Goal: Task Accomplishment & Management: Complete application form

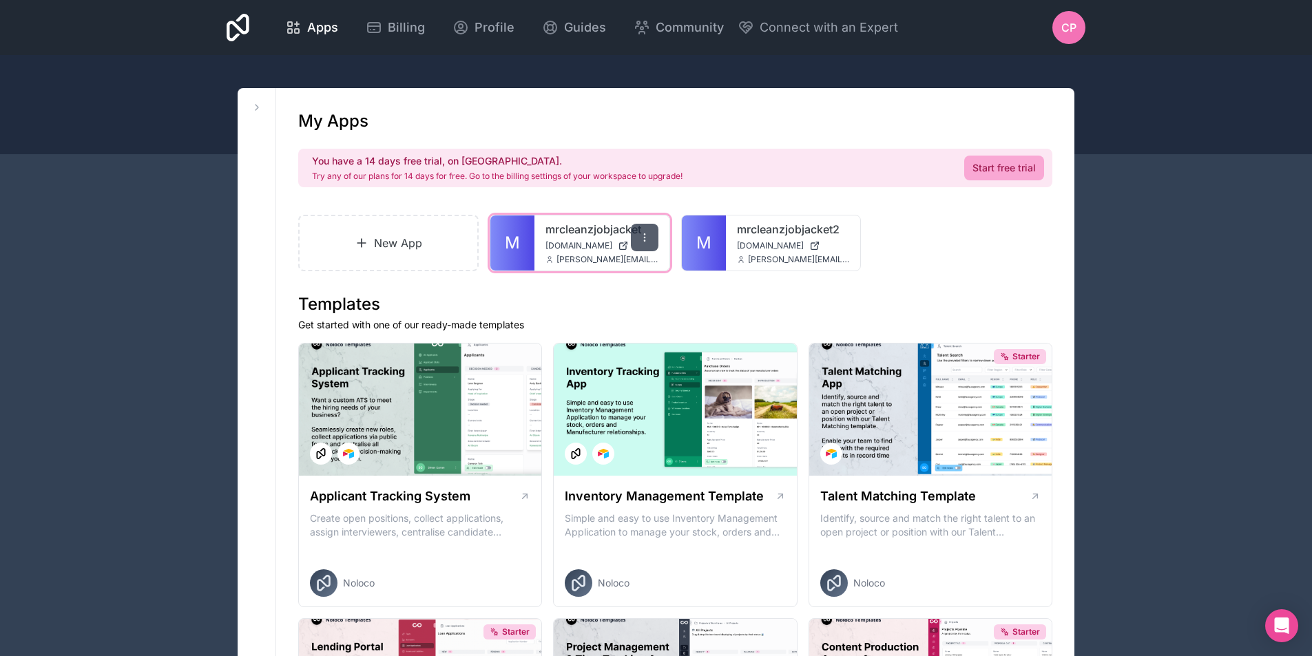
click at [651, 243] on div at bounding box center [645, 238] width 28 height 28
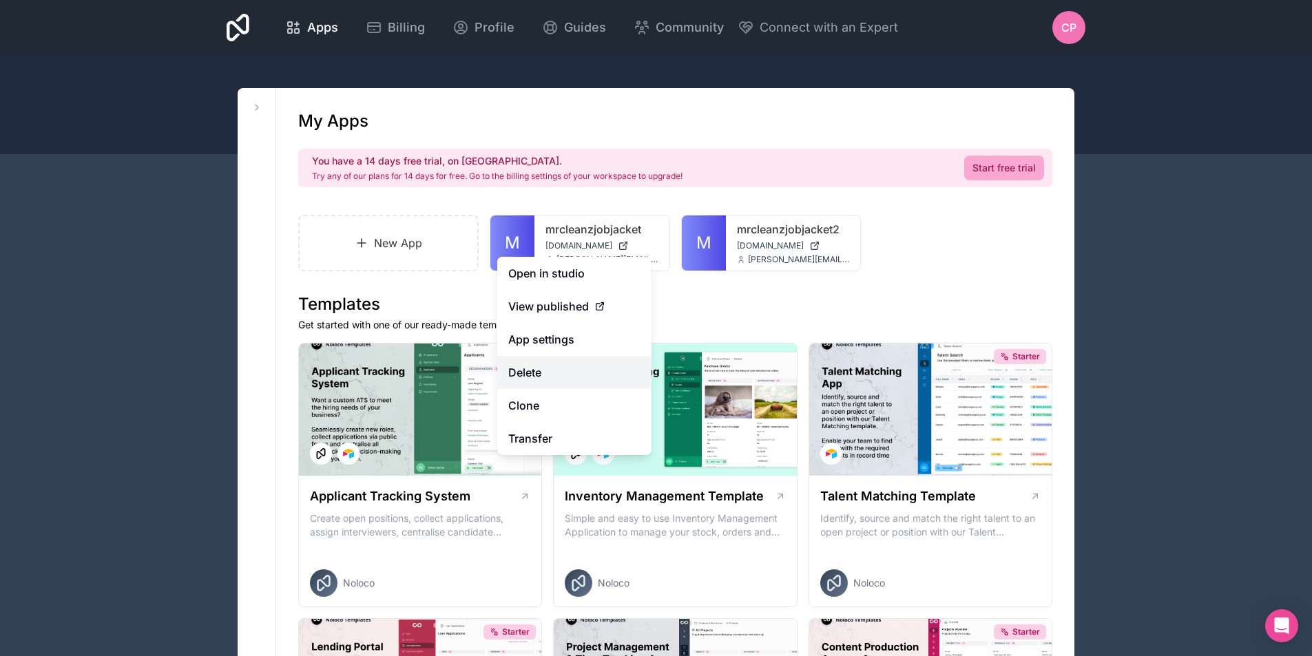
click at [526, 373] on button "Delete" at bounding box center [574, 372] width 154 height 33
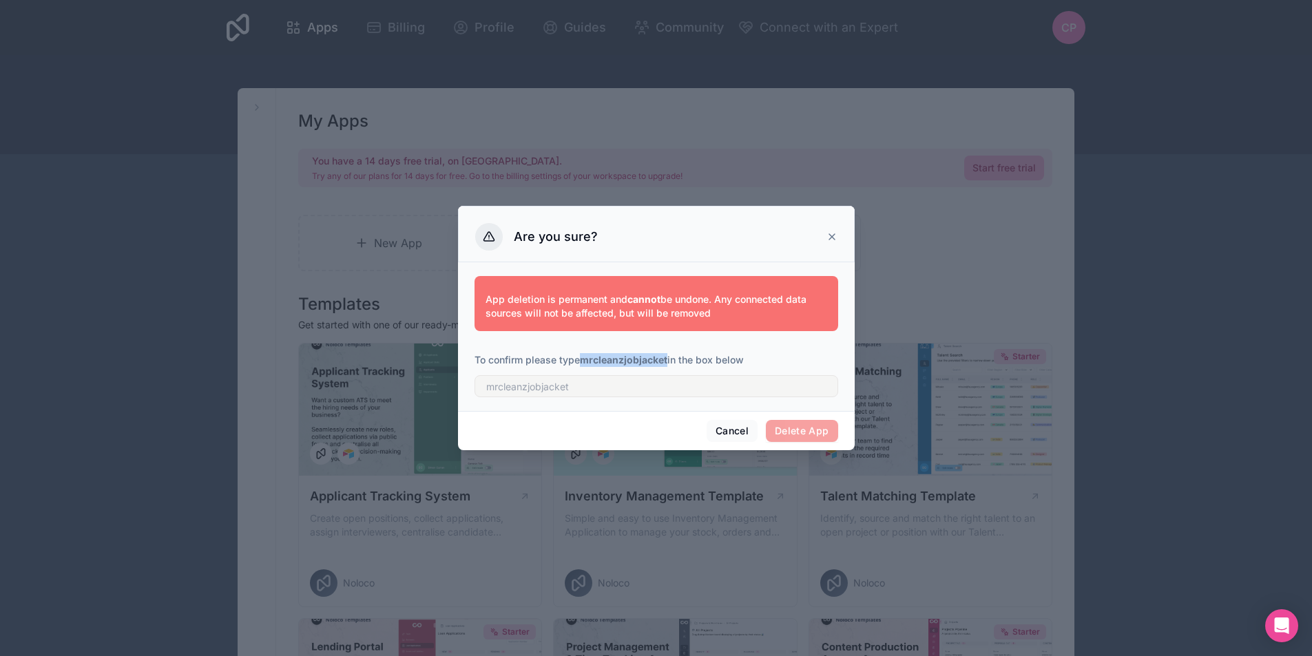
drag, startPoint x: 582, startPoint y: 362, endPoint x: 669, endPoint y: 362, distance: 86.8
click at [669, 362] on p "To confirm please type mrcleanzjobjacket in the box below" at bounding box center [657, 360] width 364 height 14
copy strong "mrcleanzjobjacket"
click at [570, 386] on input "text" at bounding box center [657, 386] width 364 height 22
paste input "mrcleanzjobjacket"
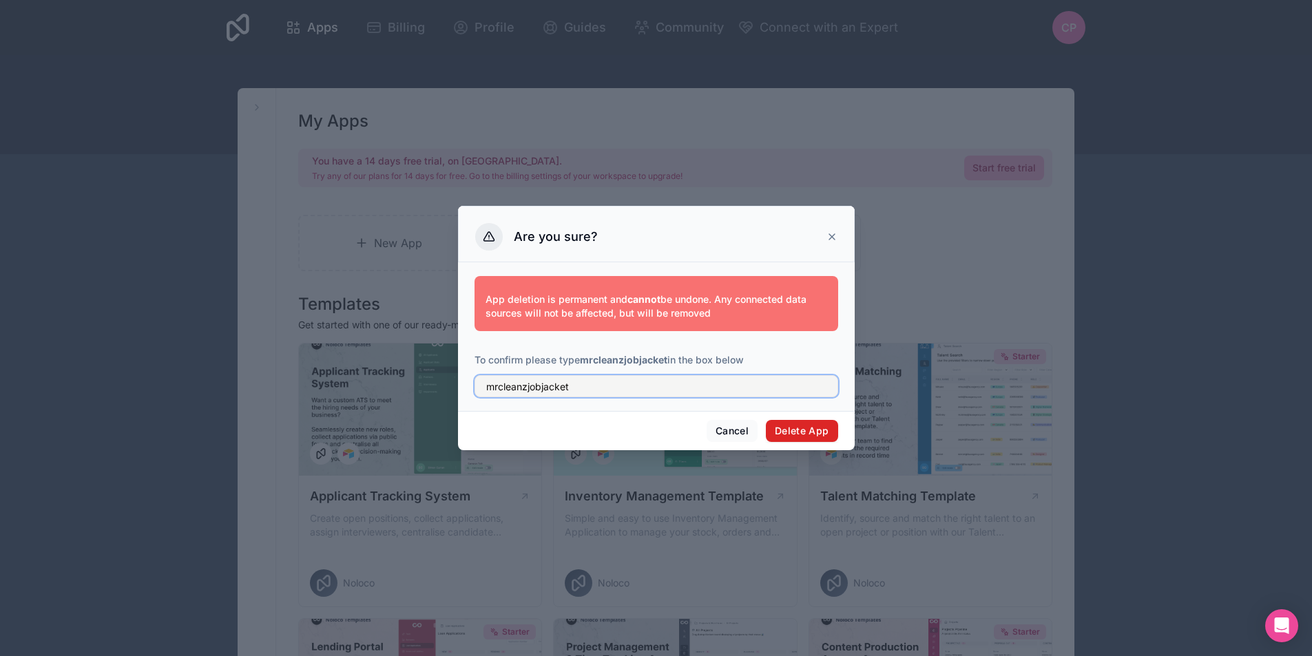
type input "mrcleanzjobjacket"
click at [791, 433] on button "Delete App" at bounding box center [802, 431] width 72 height 22
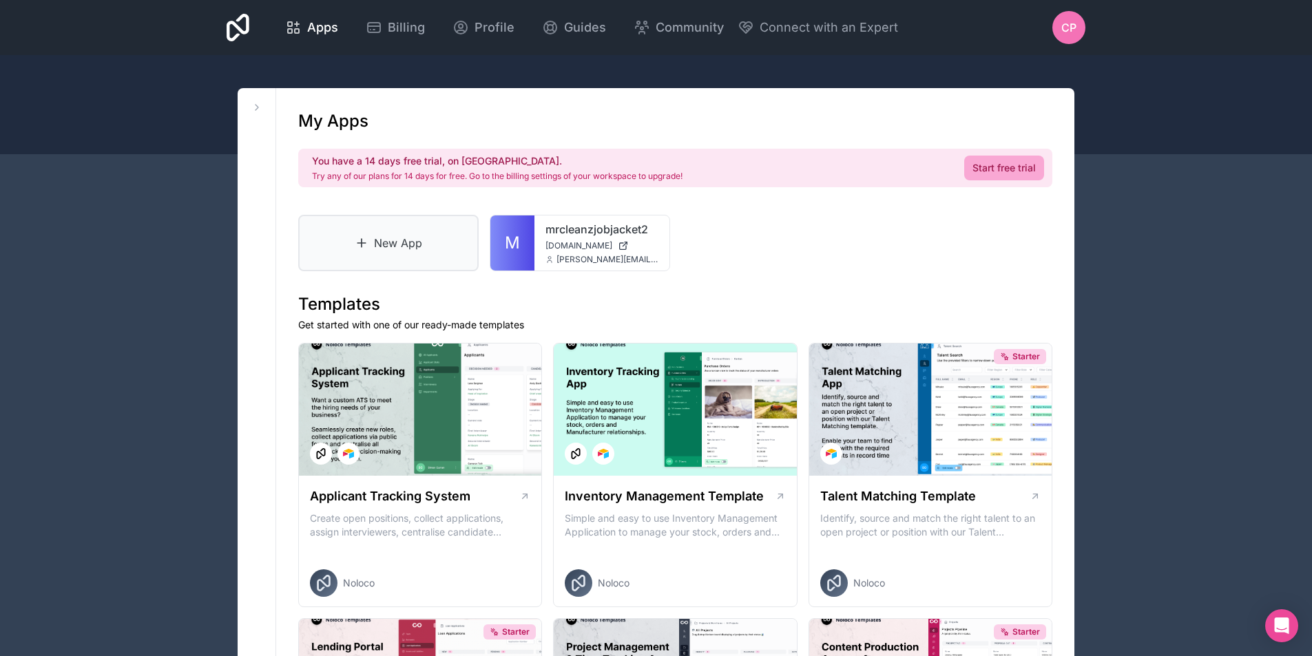
click at [398, 255] on link "New App" at bounding box center [388, 243] width 180 height 56
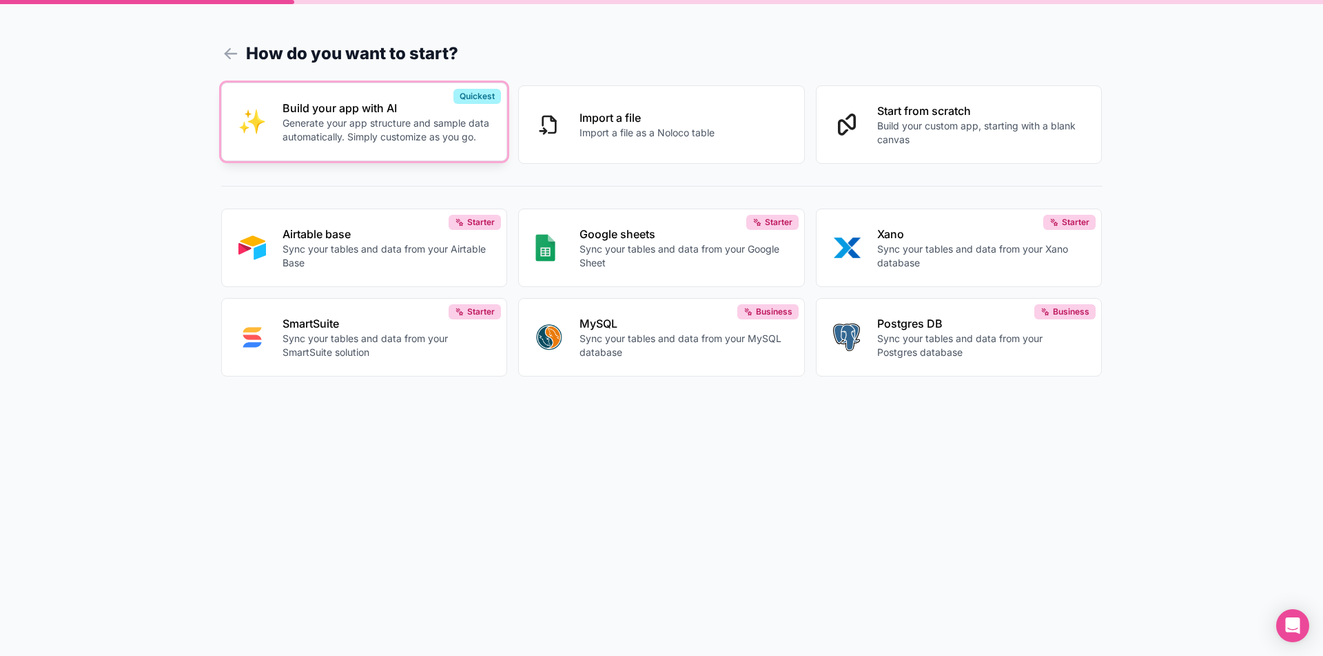
click at [383, 130] on p "Generate your app structure and sample data automatically. Simply customize as …" at bounding box center [386, 130] width 208 height 28
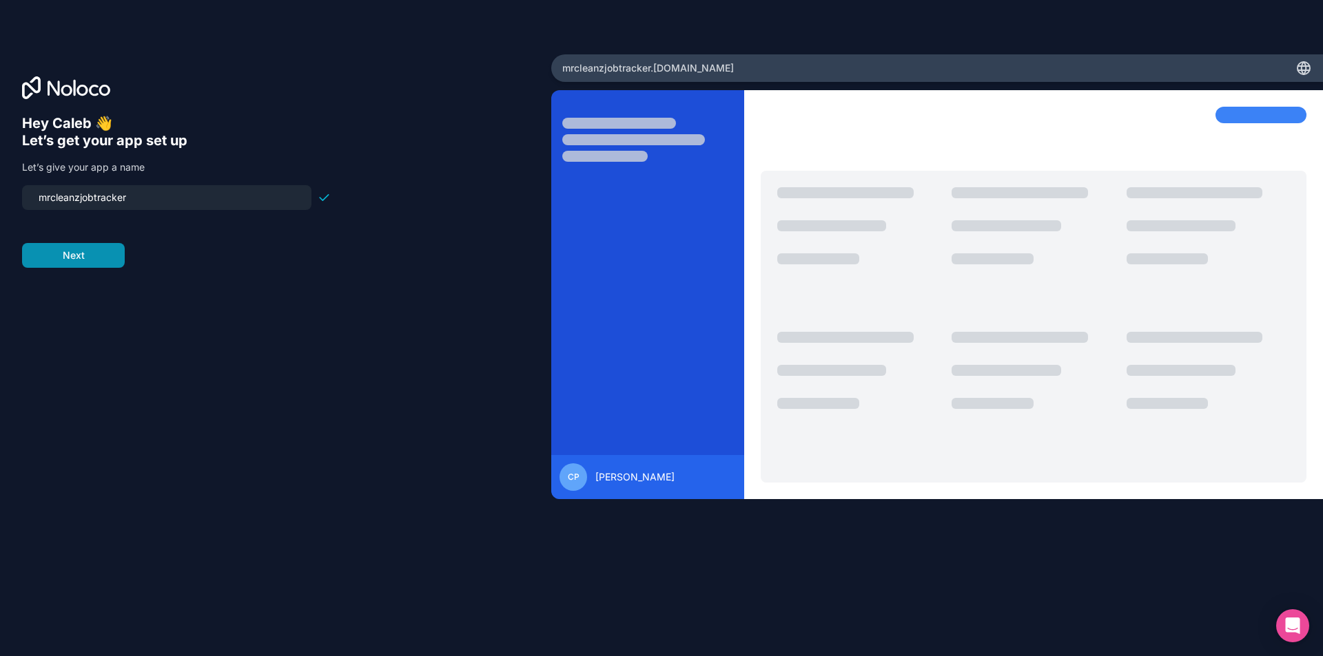
type input "mrcleanzjobtracker"
click at [109, 260] on button "Next" at bounding box center [73, 255] width 103 height 25
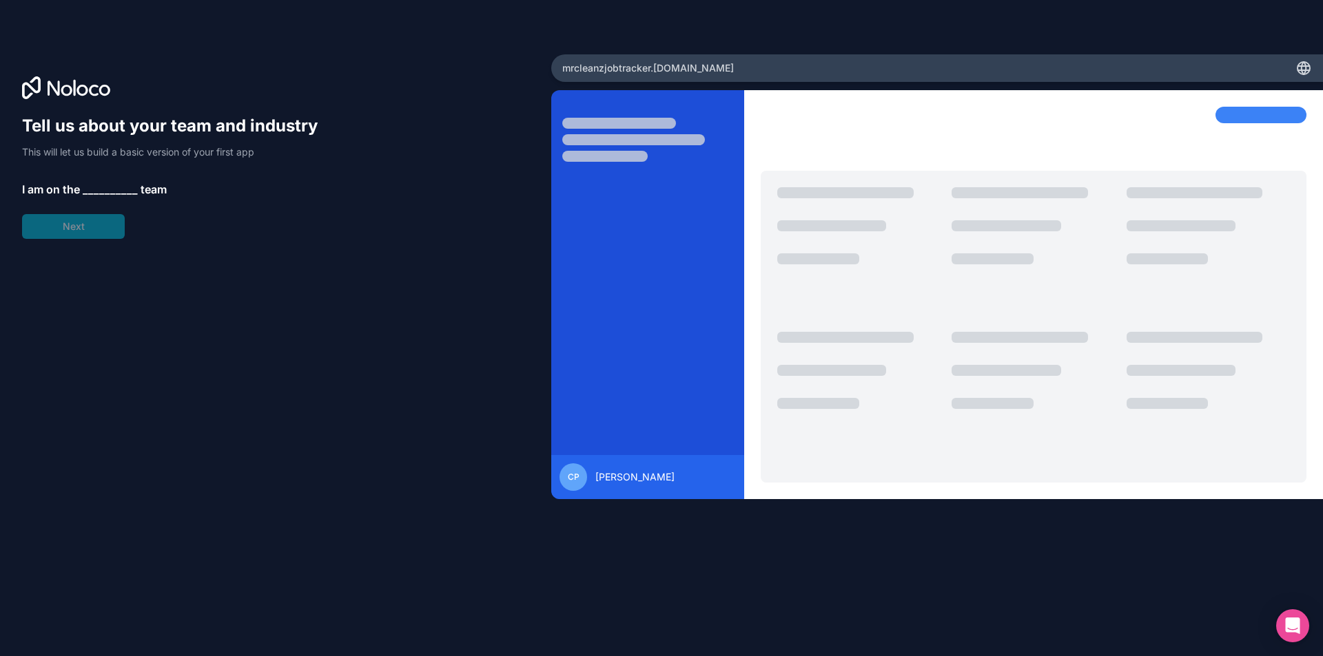
click at [123, 191] on span "__________" at bounding box center [110, 189] width 55 height 17
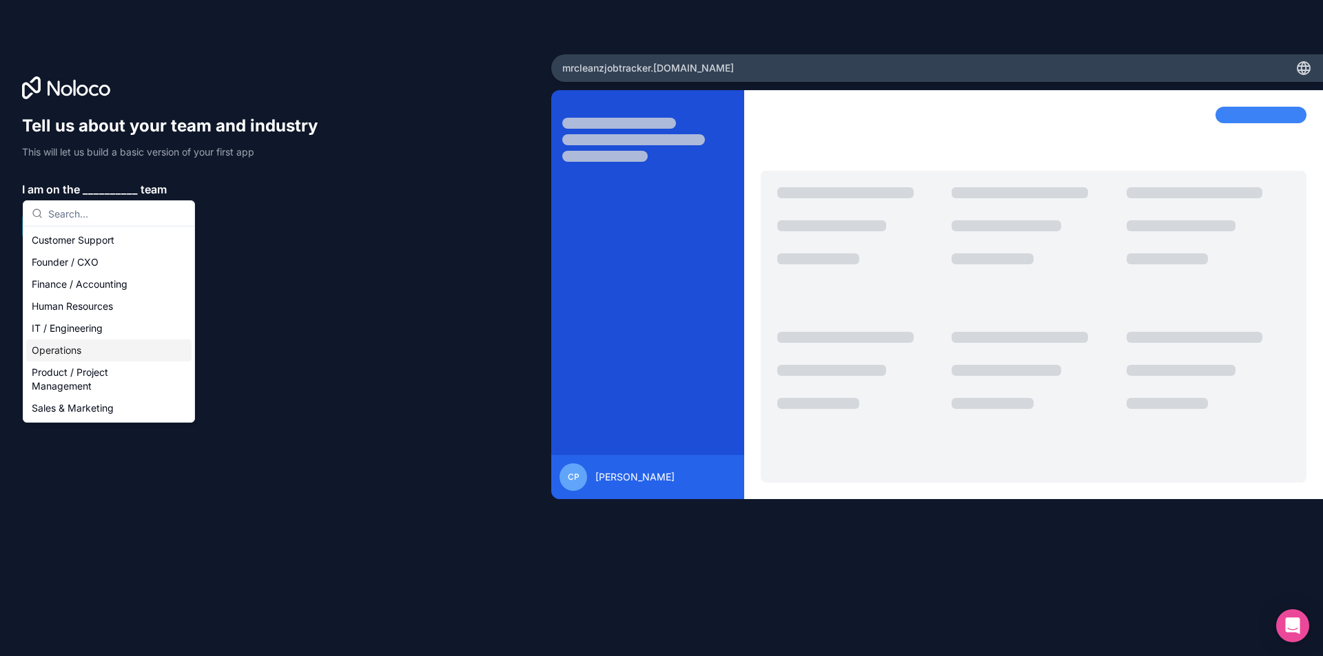
click at [62, 352] on div "Operations" at bounding box center [108, 351] width 165 height 22
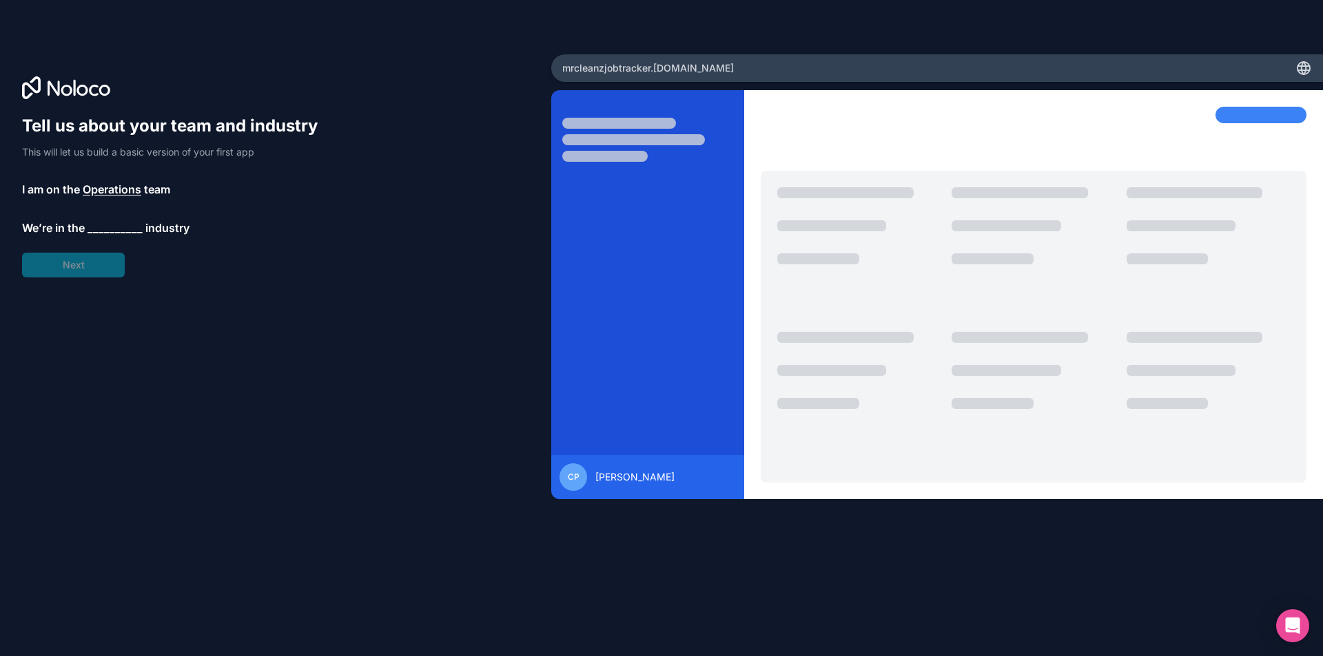
click at [114, 232] on span "__________" at bounding box center [114, 228] width 55 height 17
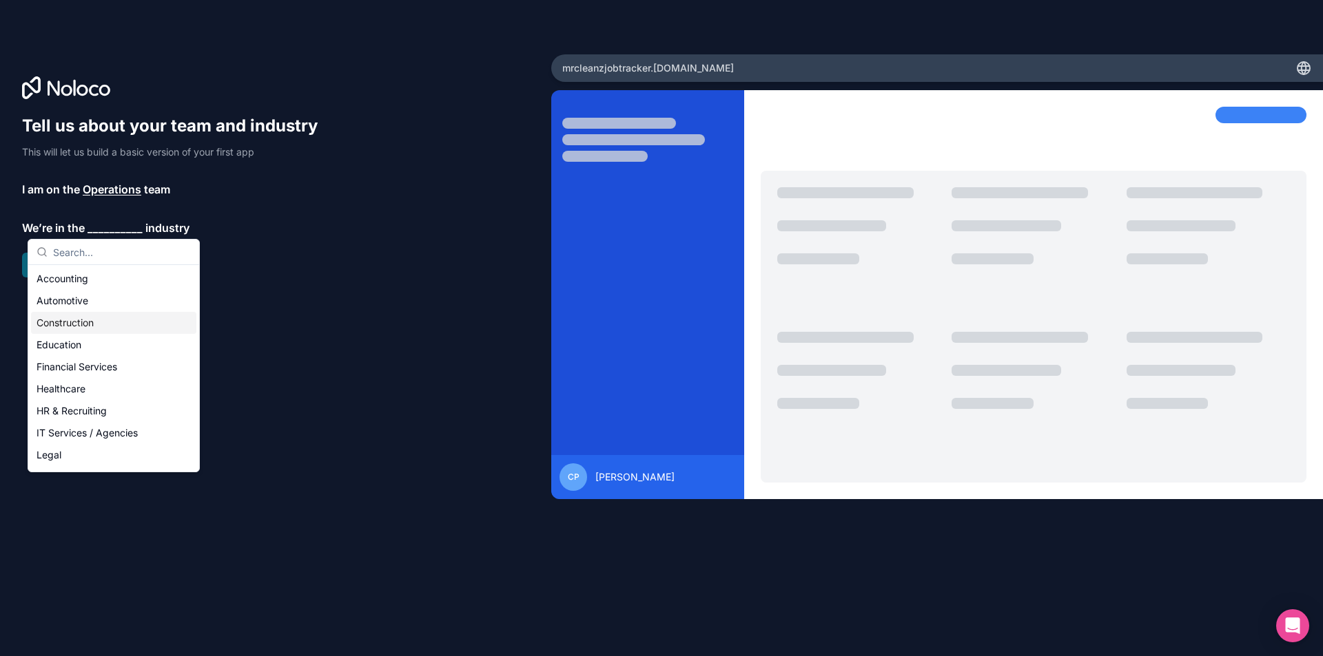
click at [69, 327] on div "Construction" at bounding box center [113, 323] width 165 height 22
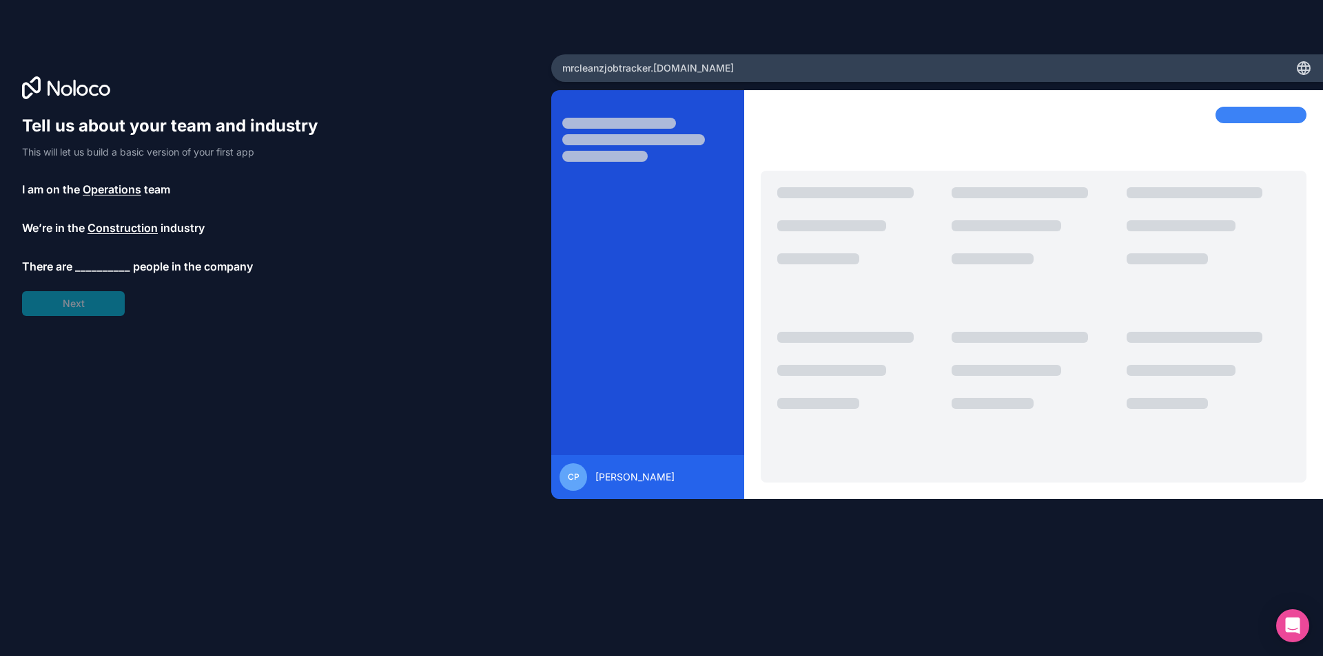
click at [99, 262] on span "__________" at bounding box center [102, 266] width 55 height 17
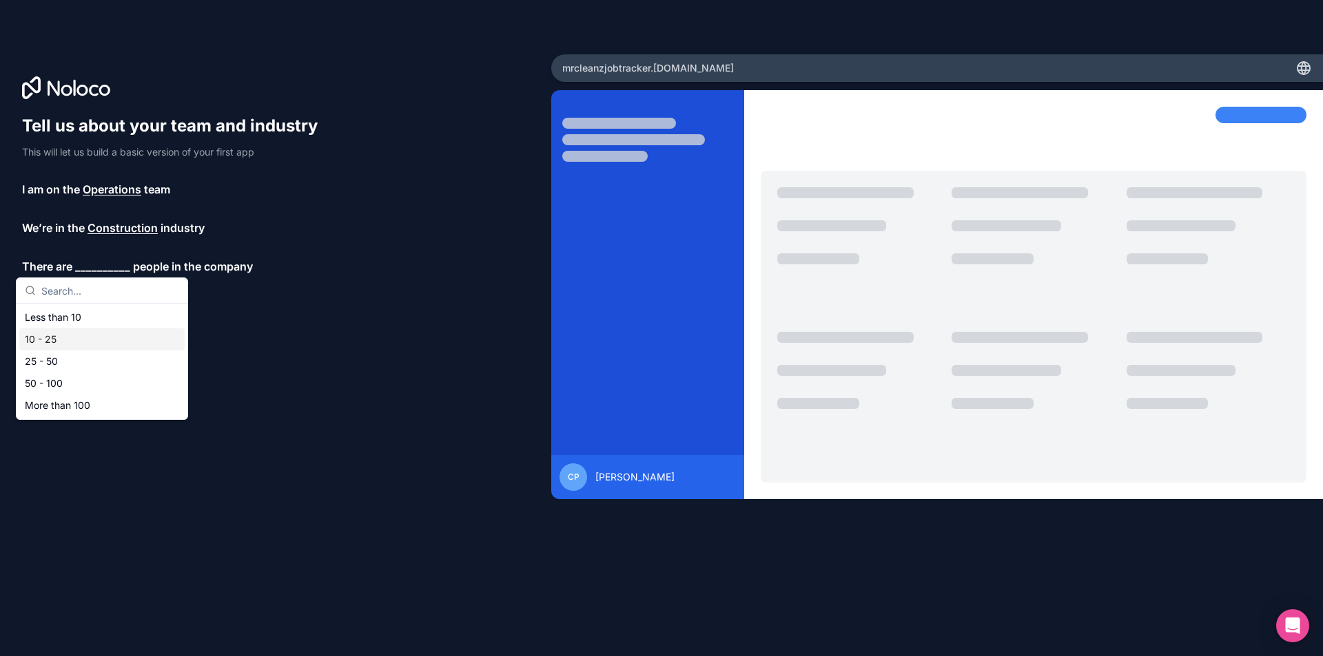
click at [75, 338] on div "10 - 25" at bounding box center [101, 340] width 165 height 22
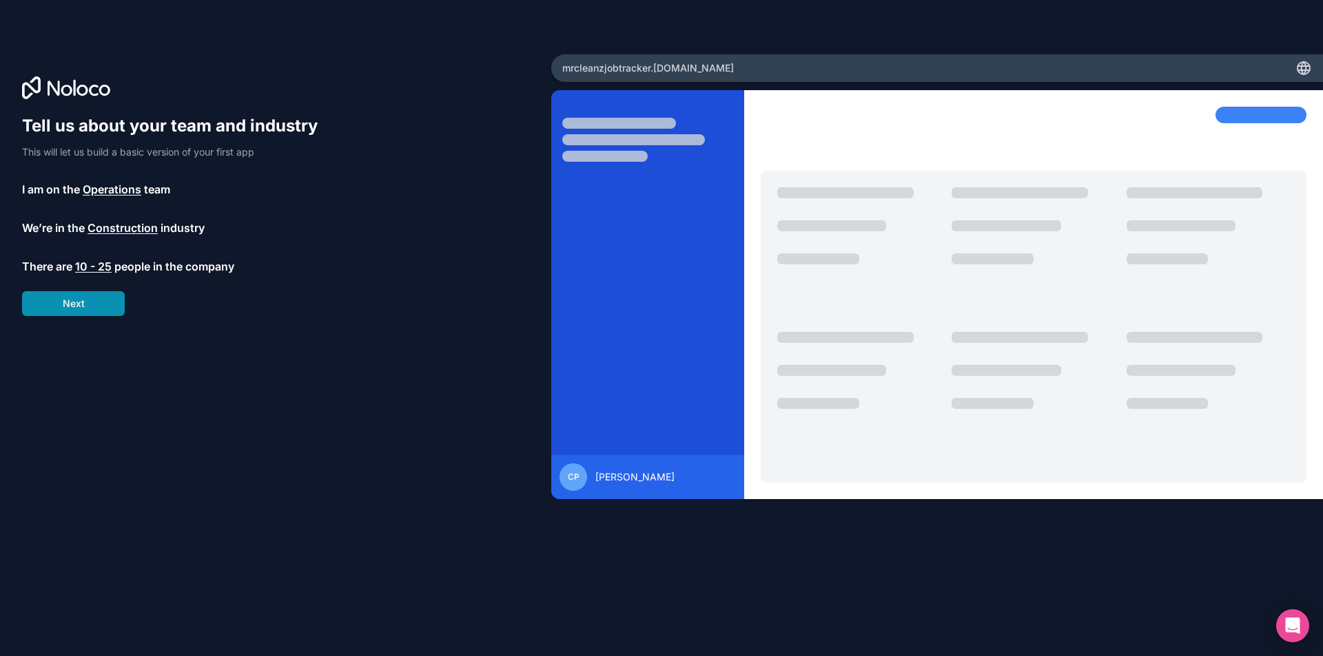
click at [81, 311] on button "Next" at bounding box center [73, 303] width 103 height 25
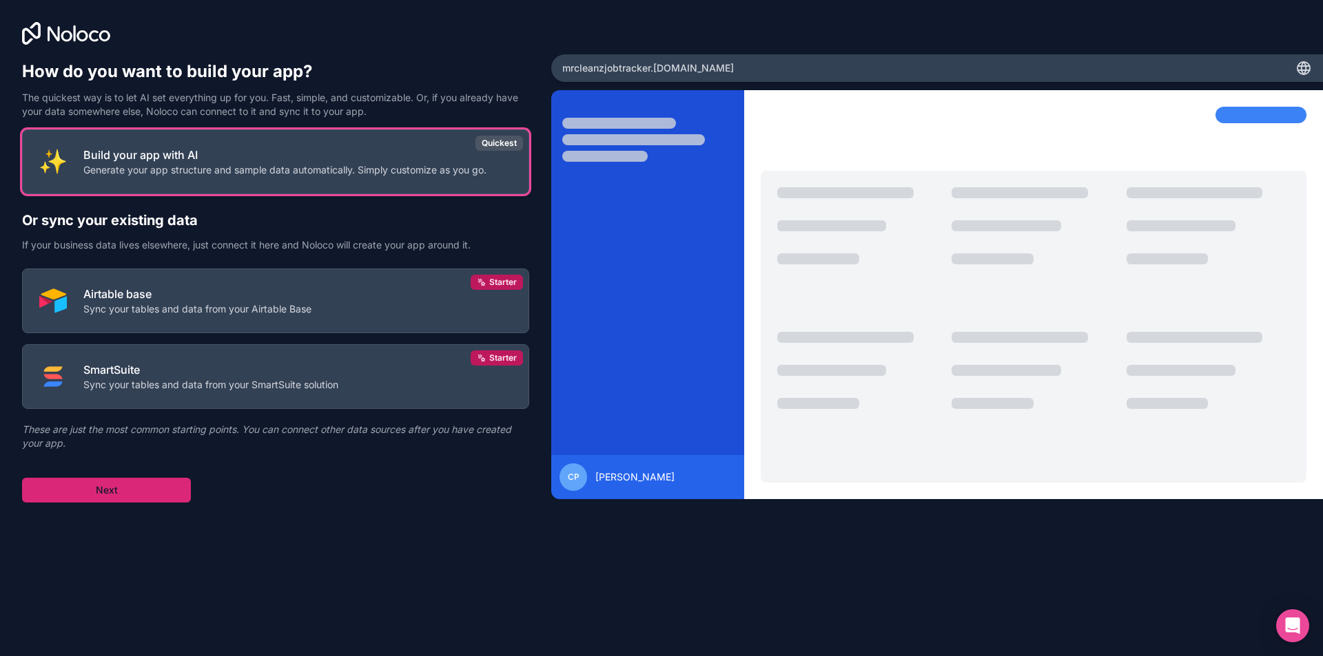
click at [103, 495] on button "Next" at bounding box center [106, 490] width 169 height 25
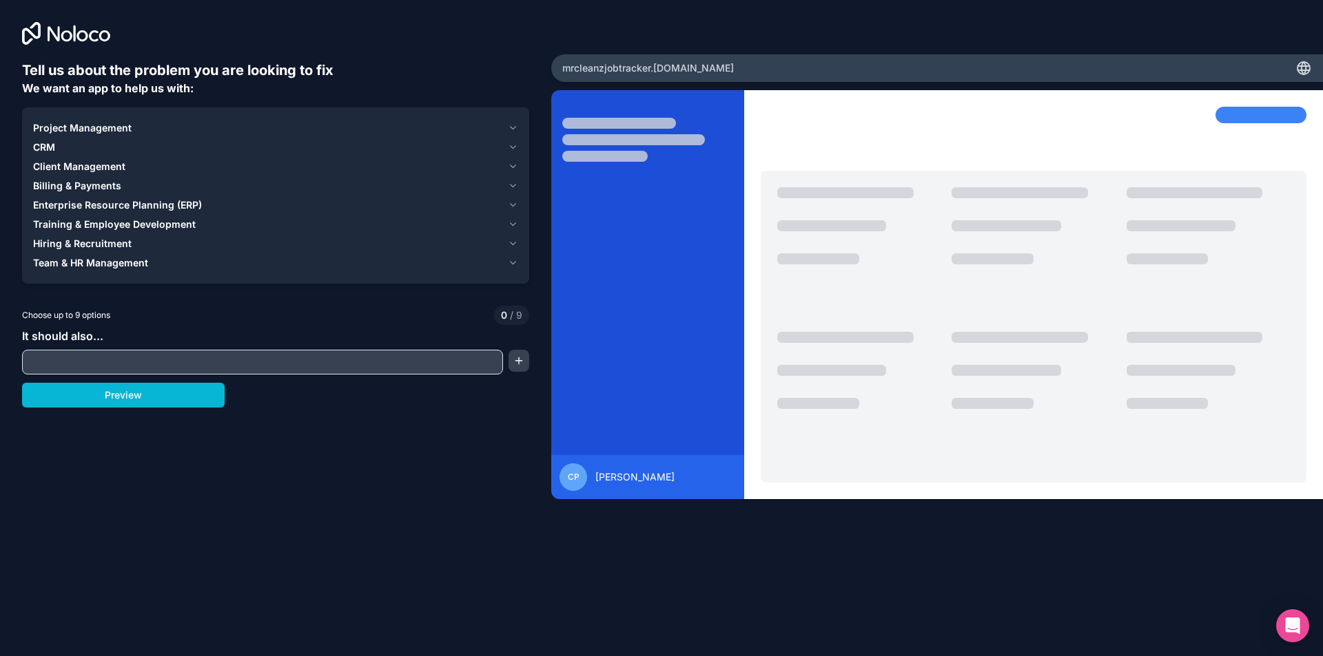
click at [95, 130] on span "Project Management" at bounding box center [82, 128] width 99 height 14
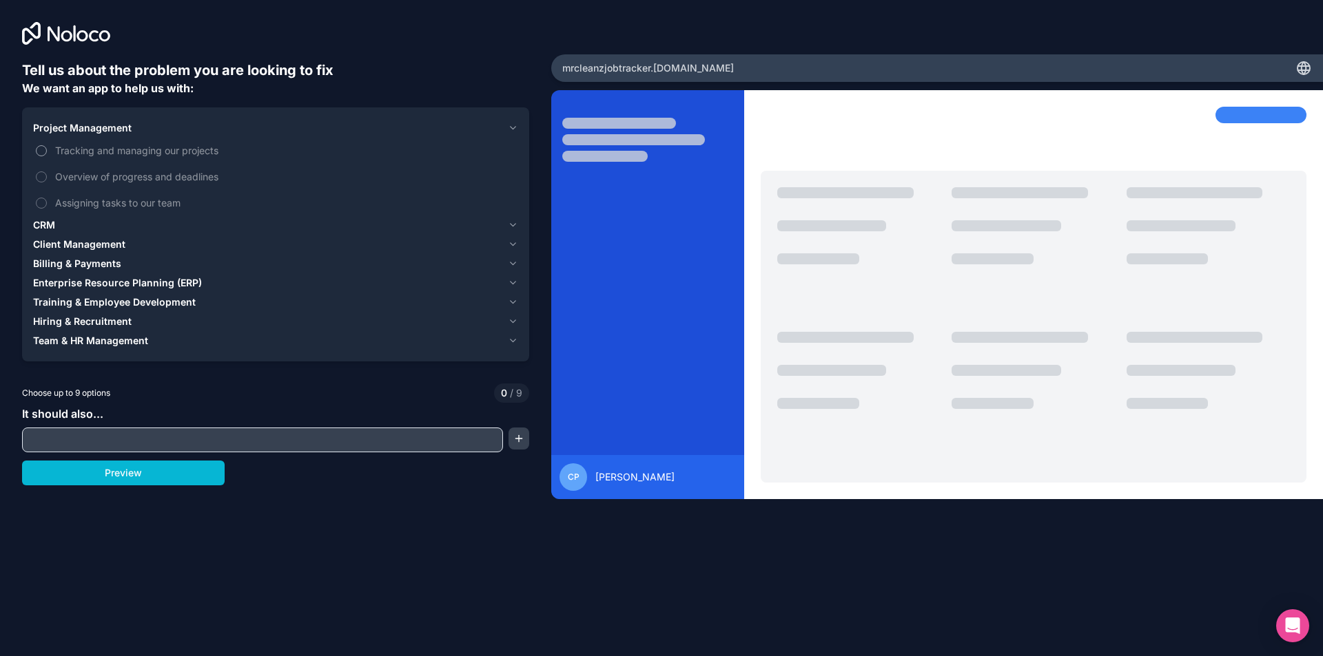
click at [41, 152] on button "Tracking and managing our projects" at bounding box center [41, 150] width 11 height 11
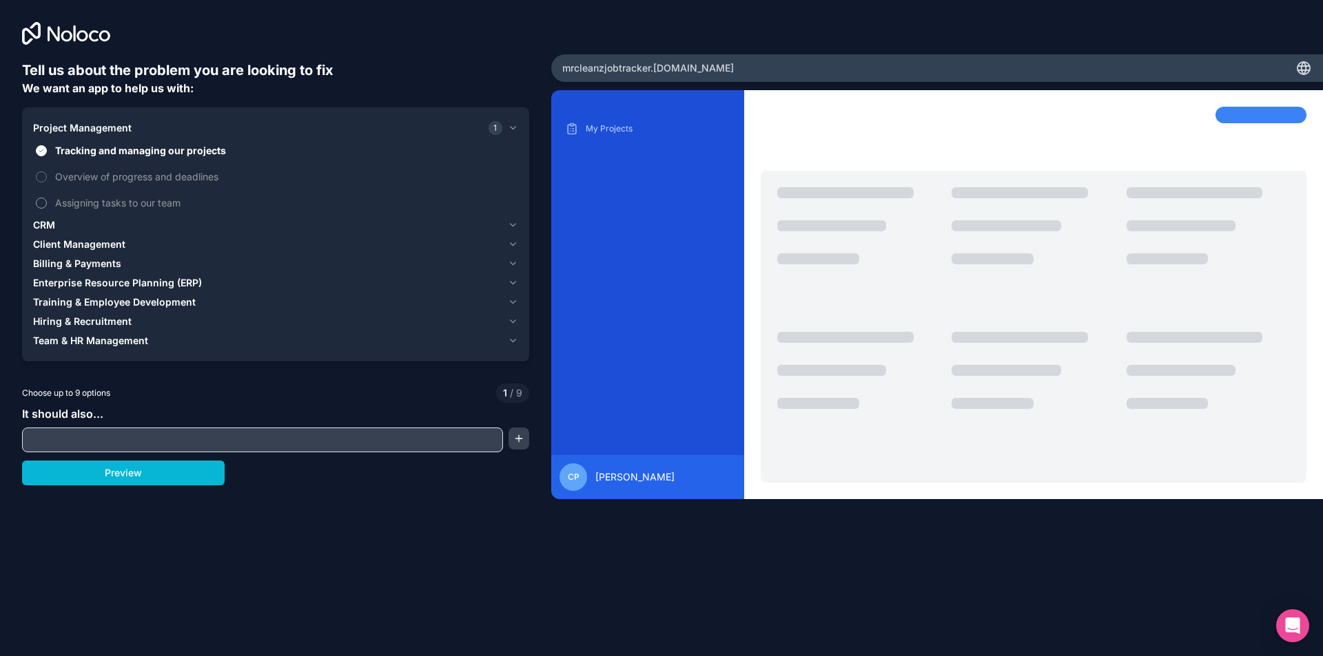
click at [42, 199] on button "Assigning tasks to our team" at bounding box center [41, 203] width 11 height 11
click at [143, 437] on input "text" at bounding box center [262, 440] width 474 height 19
click at [92, 440] on input "text" at bounding box center [262, 440] width 474 height 19
type input "notification system"
click at [516, 442] on button "button" at bounding box center [518, 439] width 21 height 22
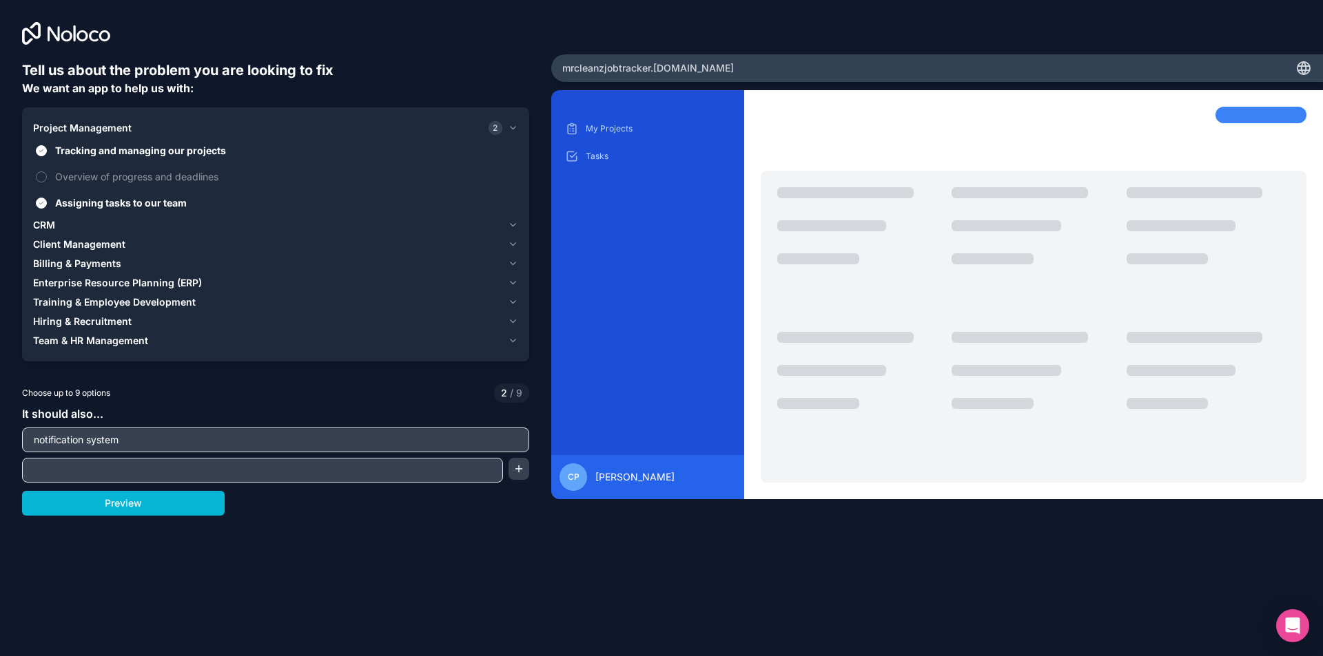
click at [176, 475] on input "text" at bounding box center [262, 470] width 474 height 19
type input "a"
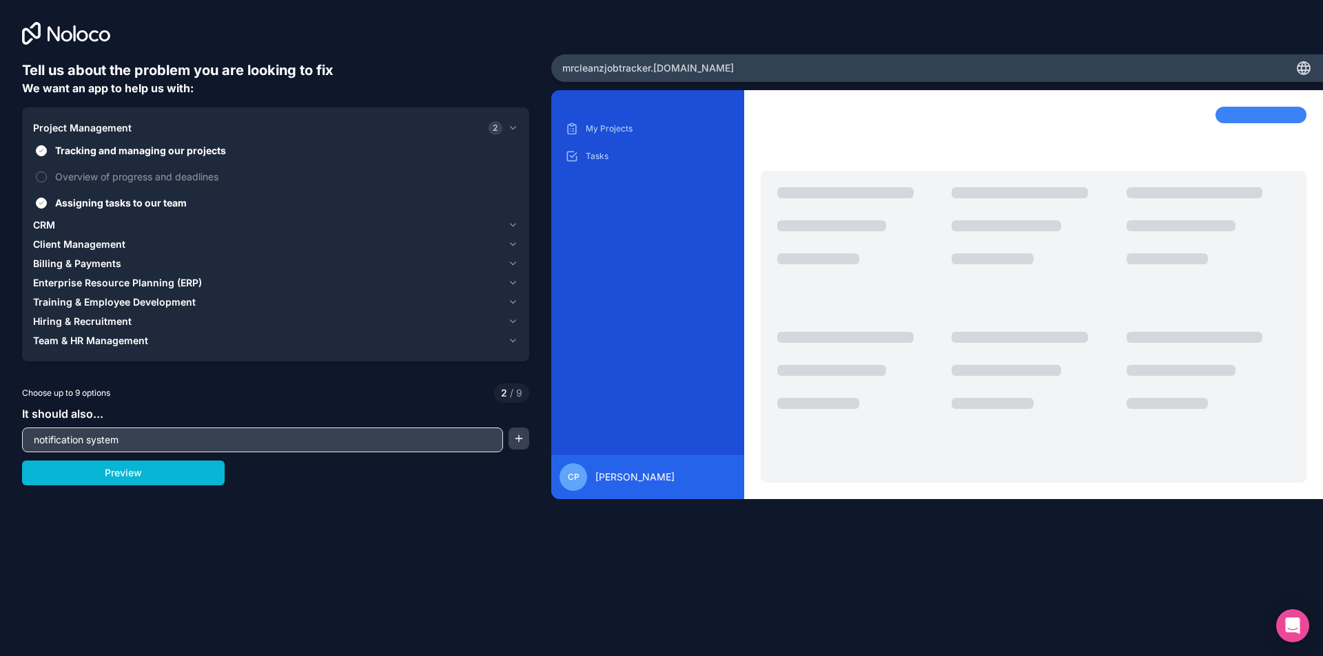
click at [176, 475] on button "Preview" at bounding box center [123, 473] width 203 height 25
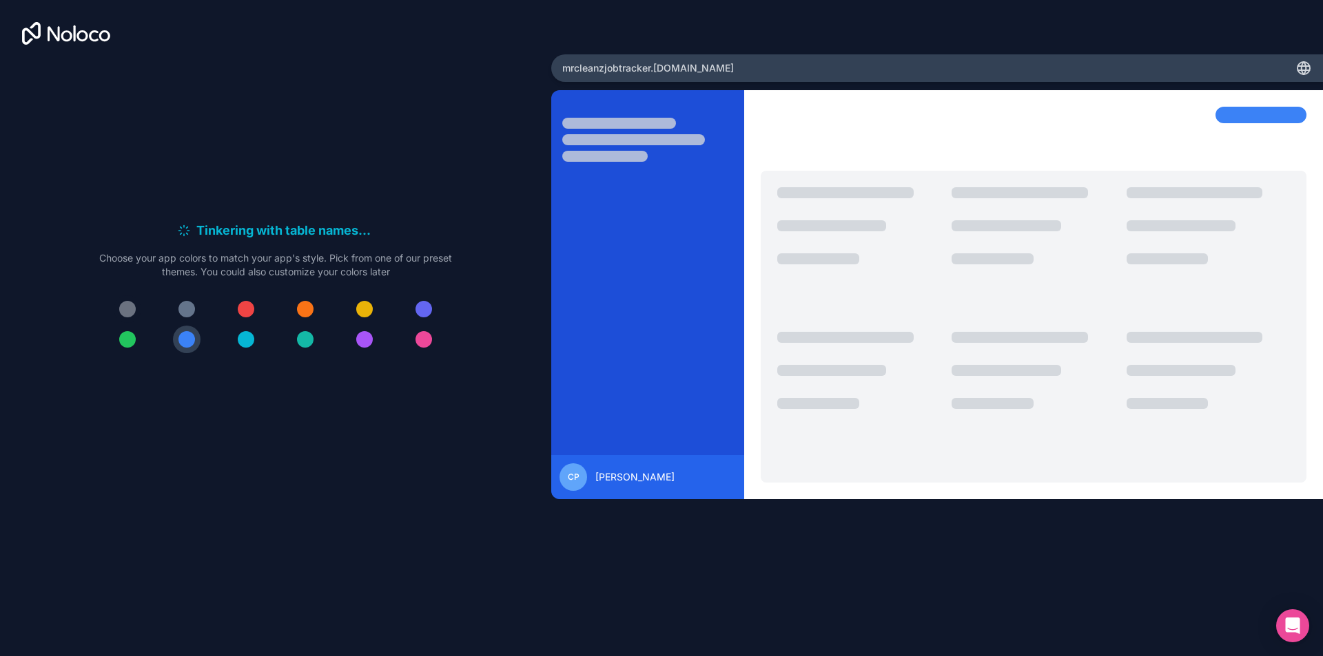
click at [130, 312] on div at bounding box center [127, 309] width 17 height 17
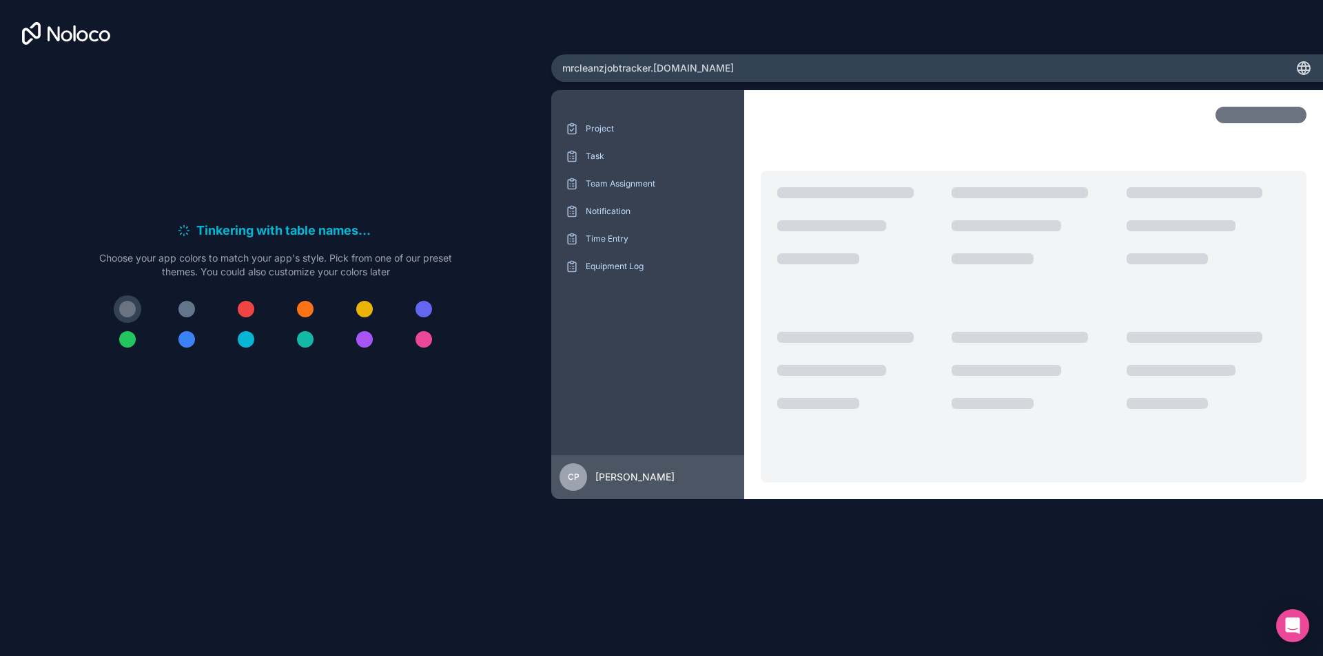
click at [178, 312] on div at bounding box center [186, 309] width 17 height 17
click at [118, 313] on button at bounding box center [128, 310] width 28 height 28
click at [191, 337] on div at bounding box center [186, 339] width 17 height 17
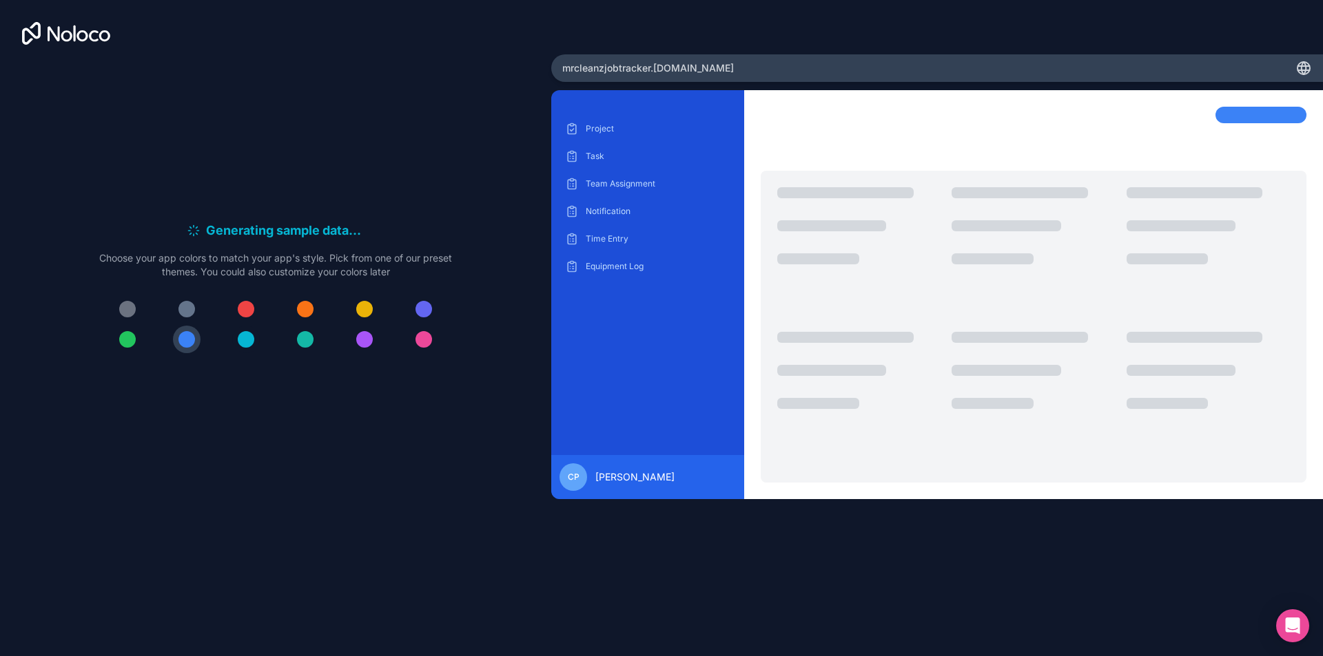
click at [244, 333] on div at bounding box center [246, 339] width 17 height 17
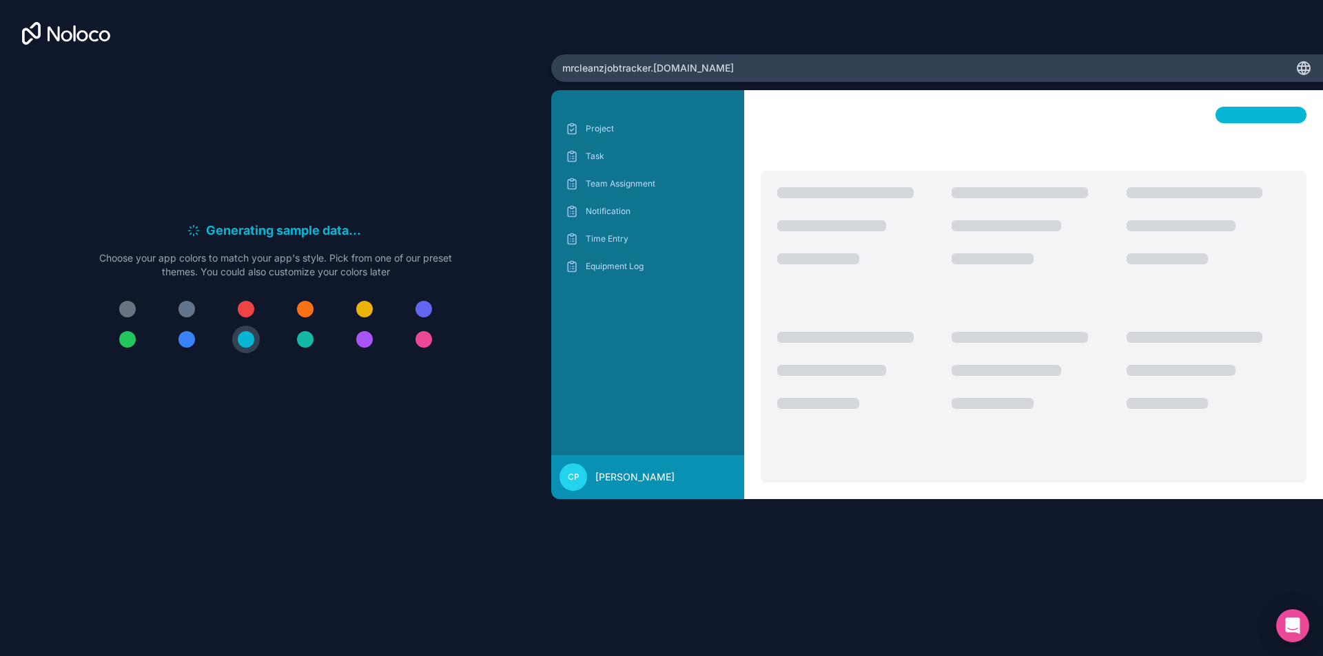
click at [189, 341] on div at bounding box center [186, 339] width 17 height 17
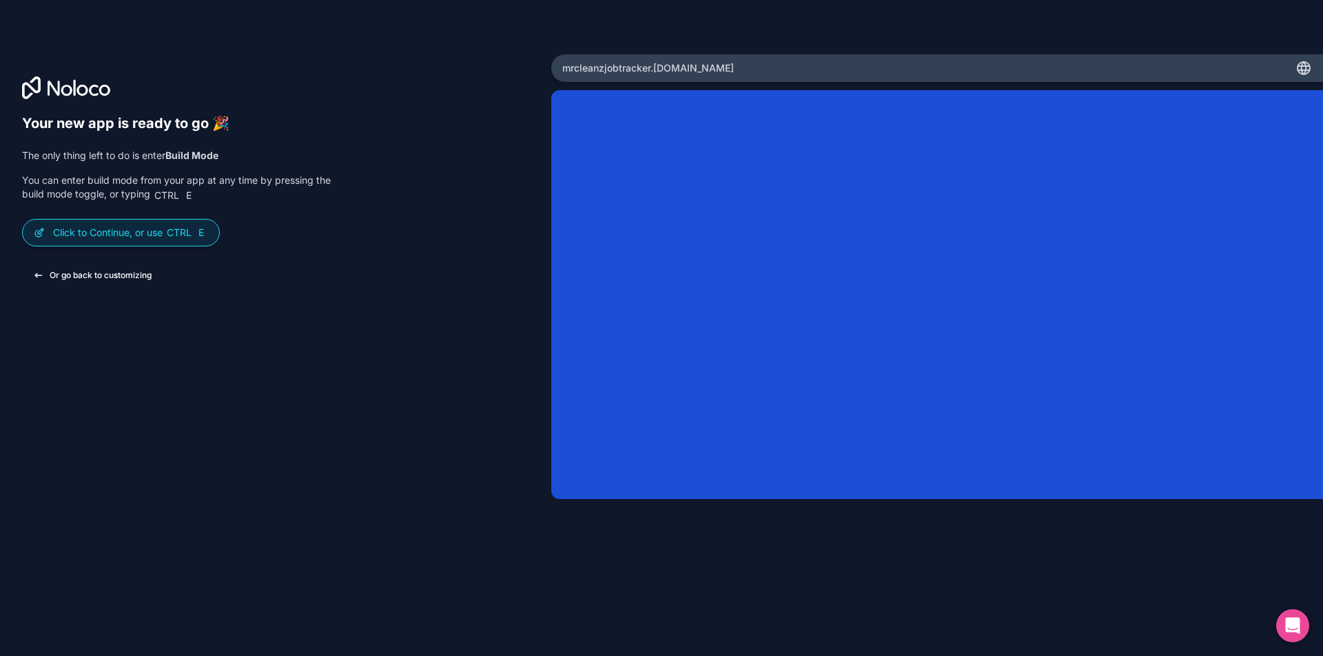
click at [141, 280] on button "Or go back to customizing" at bounding box center [92, 275] width 141 height 25
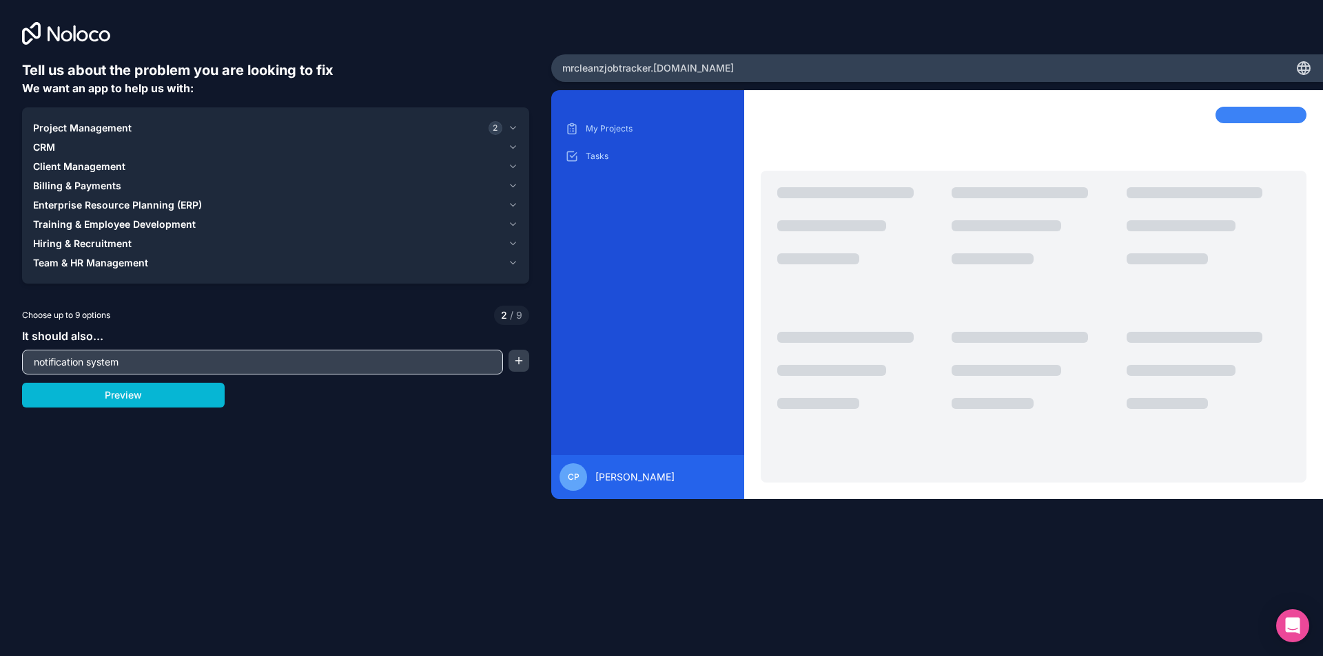
drag, startPoint x: 331, startPoint y: 359, endPoint x: 34, endPoint y: 368, distance: 297.7
click at [34, 368] on input "notification system" at bounding box center [262, 362] width 474 height 19
click at [104, 394] on button "Preview" at bounding box center [123, 395] width 203 height 25
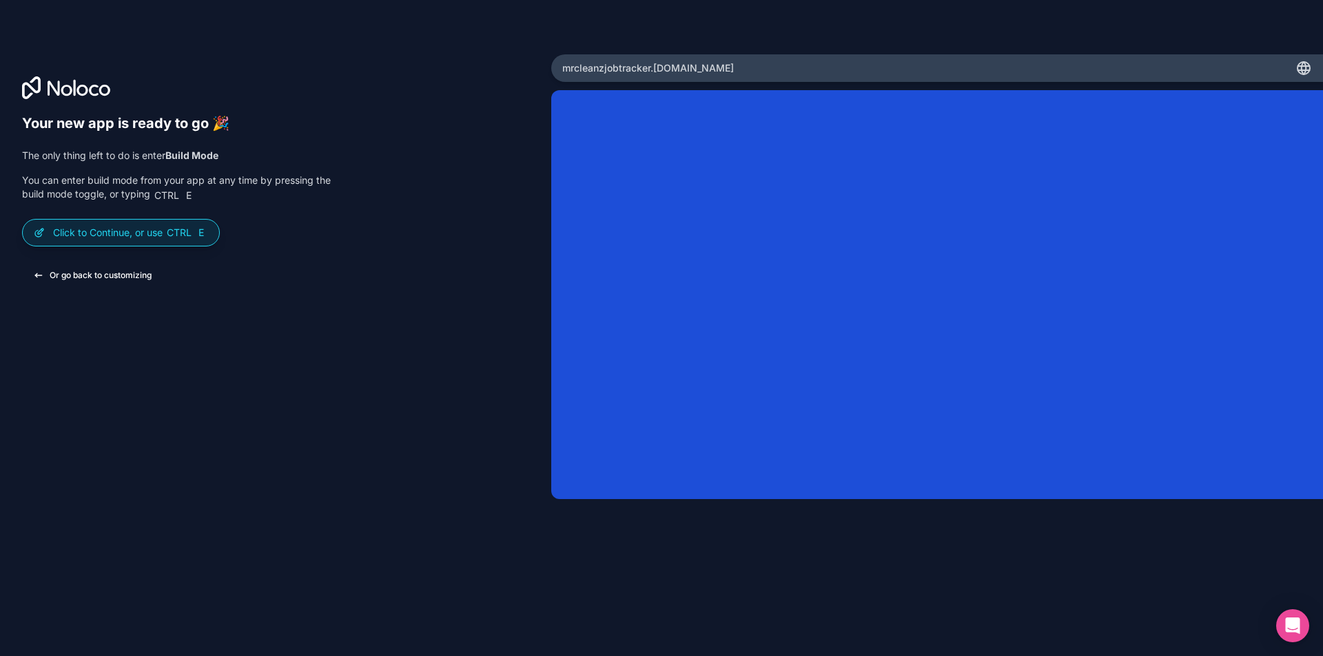
click at [36, 273] on button "Or go back to customizing" at bounding box center [92, 275] width 141 height 25
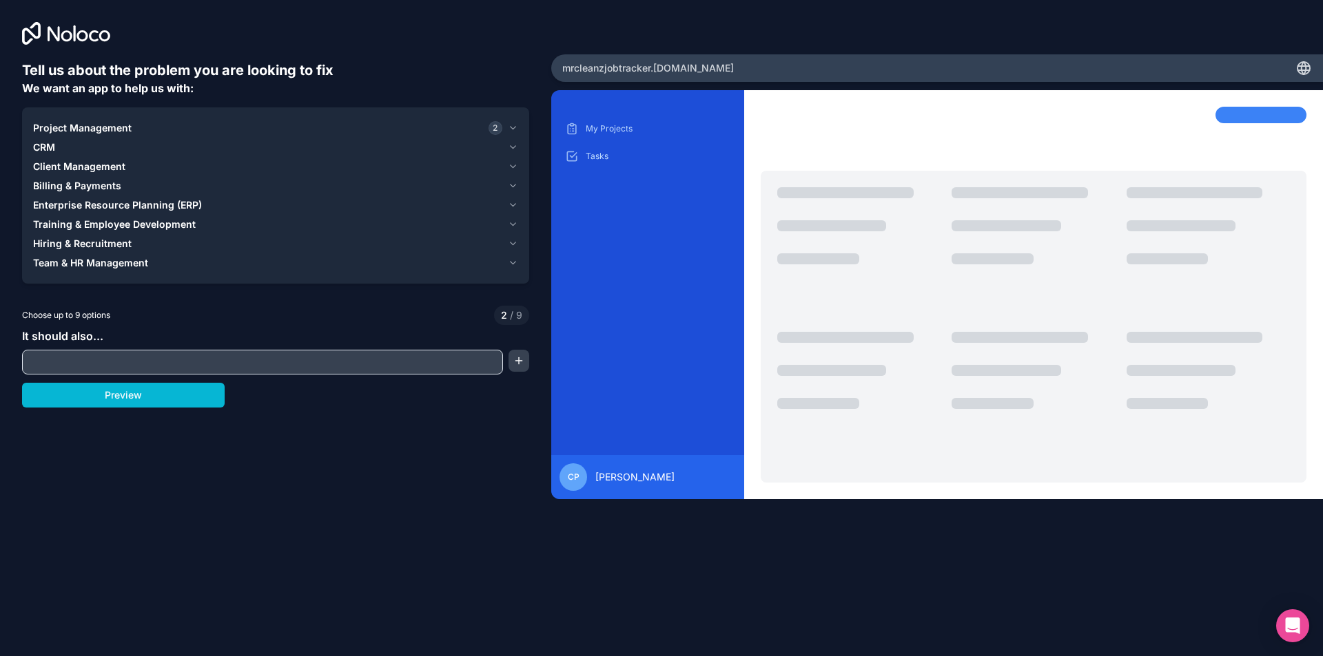
click at [79, 366] on input "text" at bounding box center [262, 362] width 474 height 19
click at [592, 150] on div "Tasks" at bounding box center [647, 156] width 171 height 22
click at [162, 356] on input "text" at bounding box center [262, 362] width 474 height 19
click at [62, 366] on input "assign tasks" at bounding box center [262, 362] width 474 height 19
type input "assign tasks"
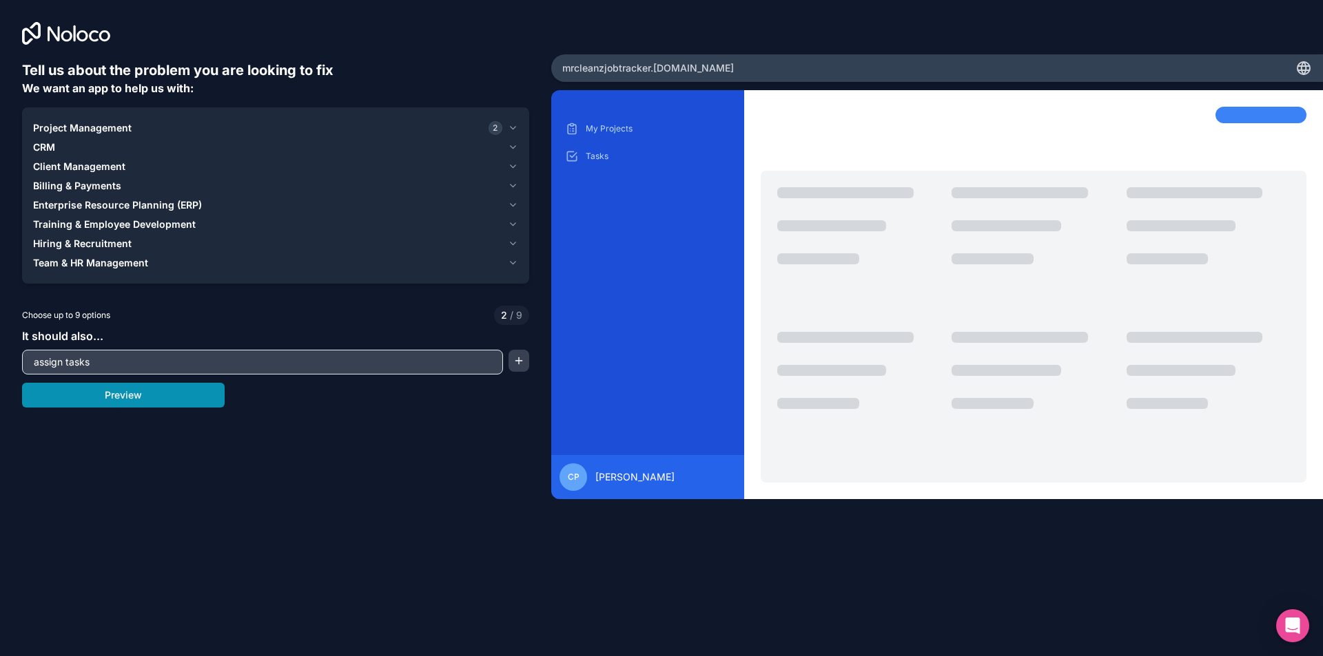
click at [68, 399] on button "Preview" at bounding box center [123, 395] width 203 height 25
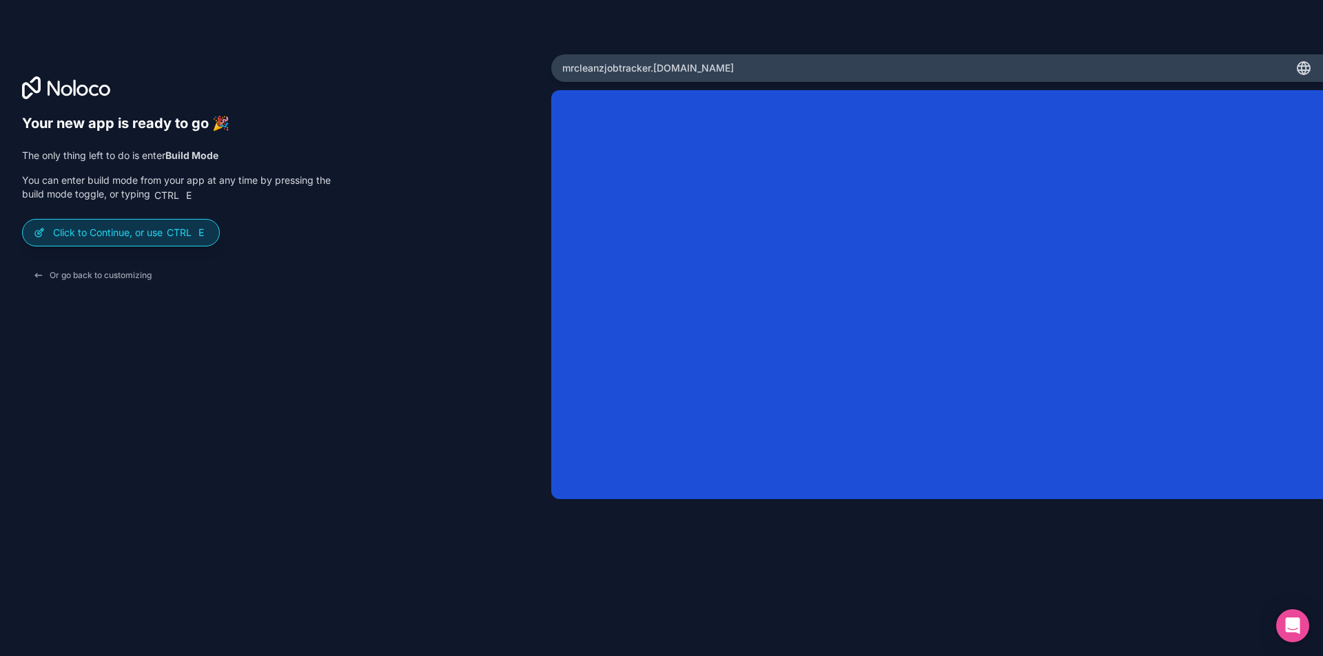
click at [198, 237] on span "E" at bounding box center [201, 232] width 11 height 11
